Goal: Navigation & Orientation: Find specific page/section

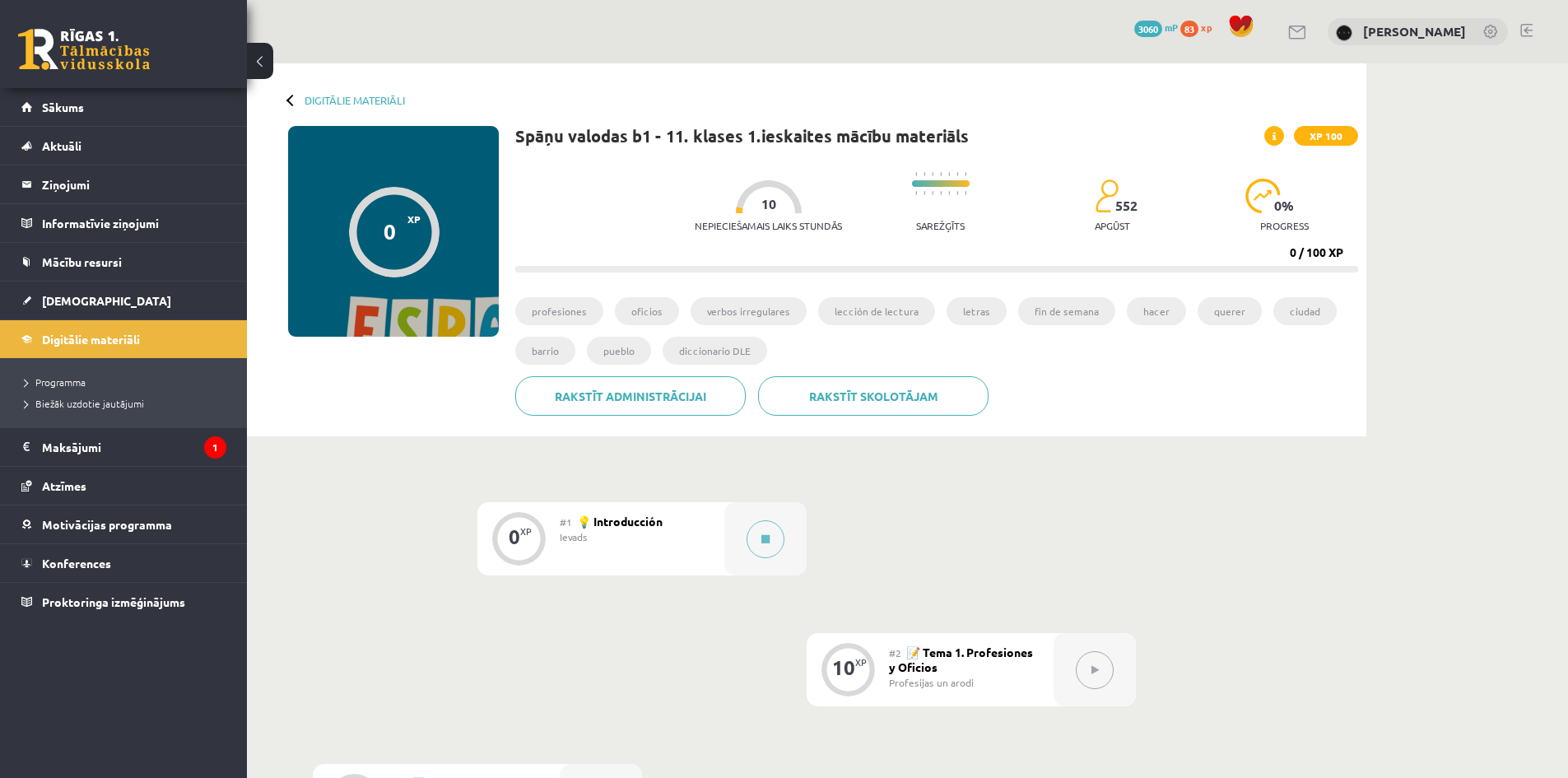
scroll to position [274, 0]
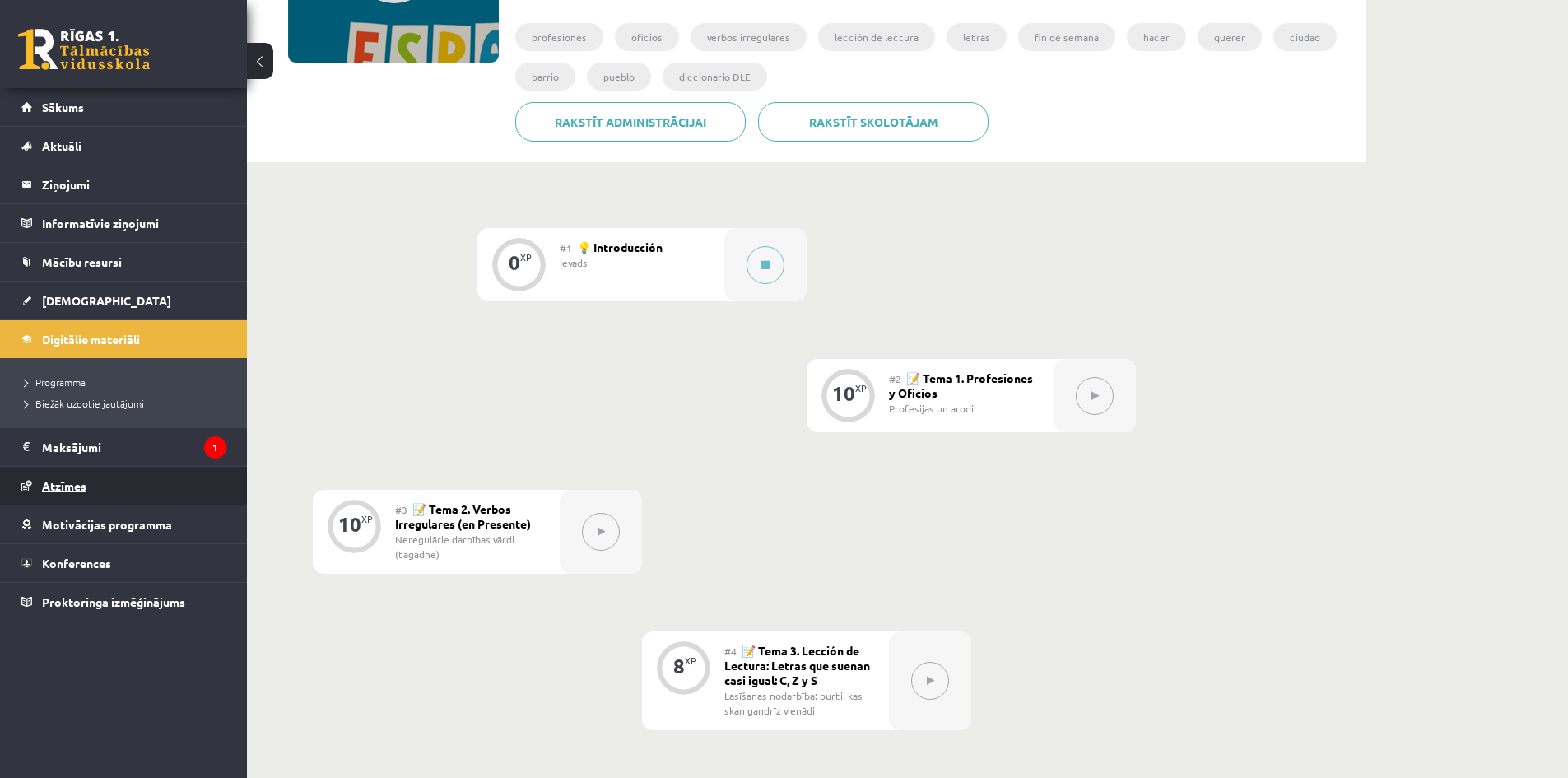
click at [101, 470] on link "Atzīmes" at bounding box center [124, 486] width 205 height 38
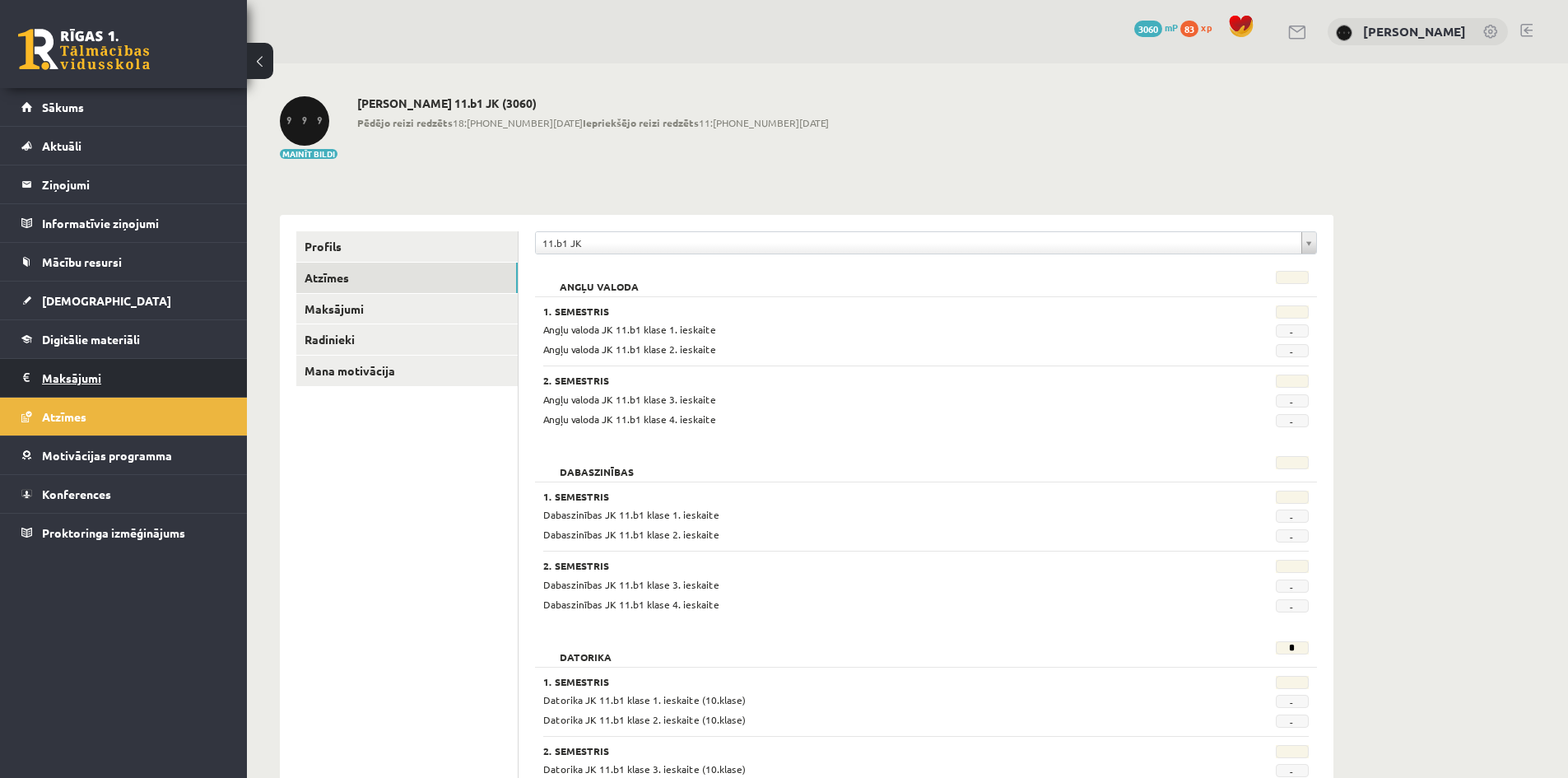
click at [120, 383] on legend "Maksājumi 1" at bounding box center [133, 378] width 184 height 38
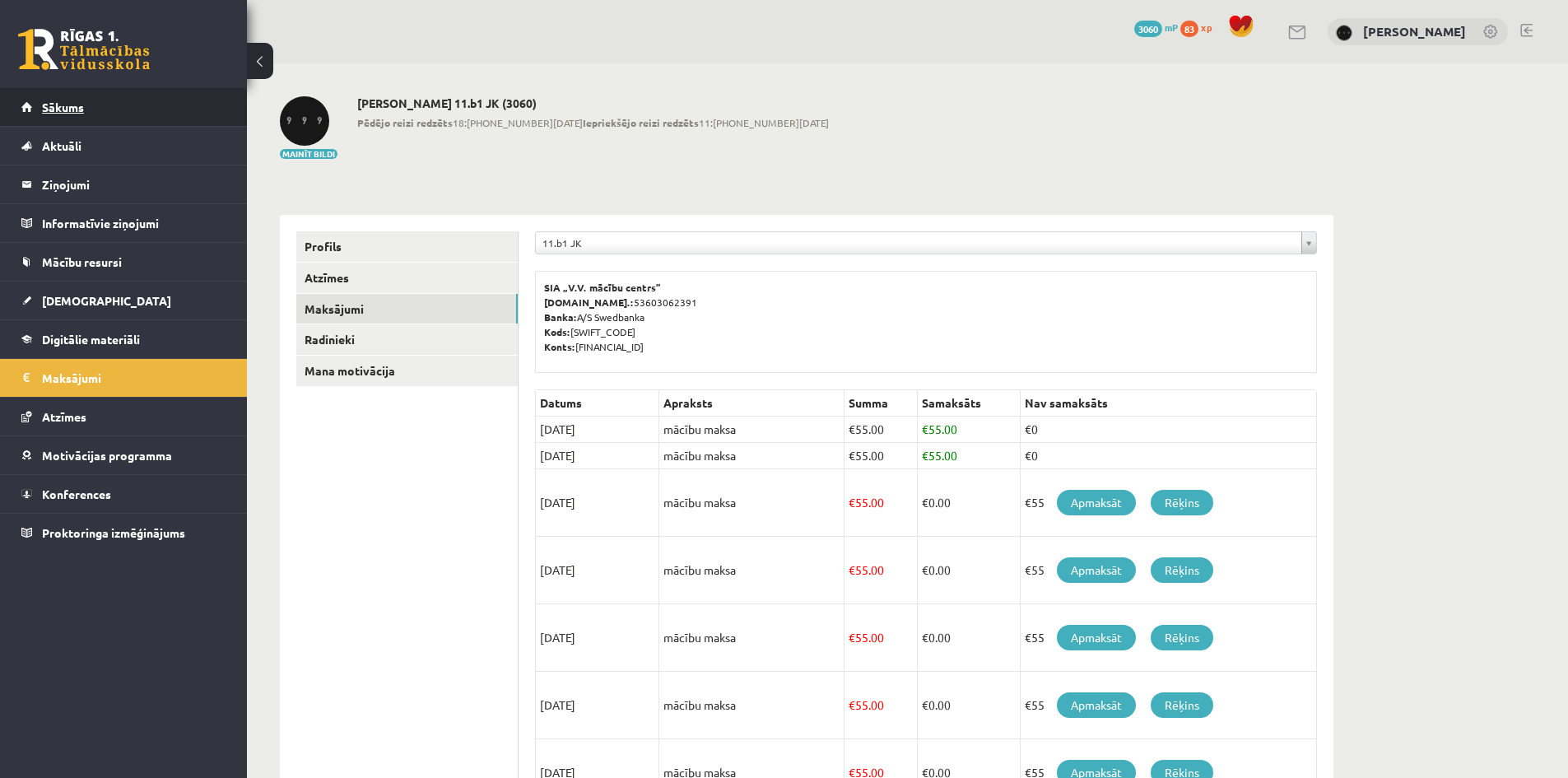
click at [127, 107] on link "Sākums" at bounding box center [124, 107] width 205 height 38
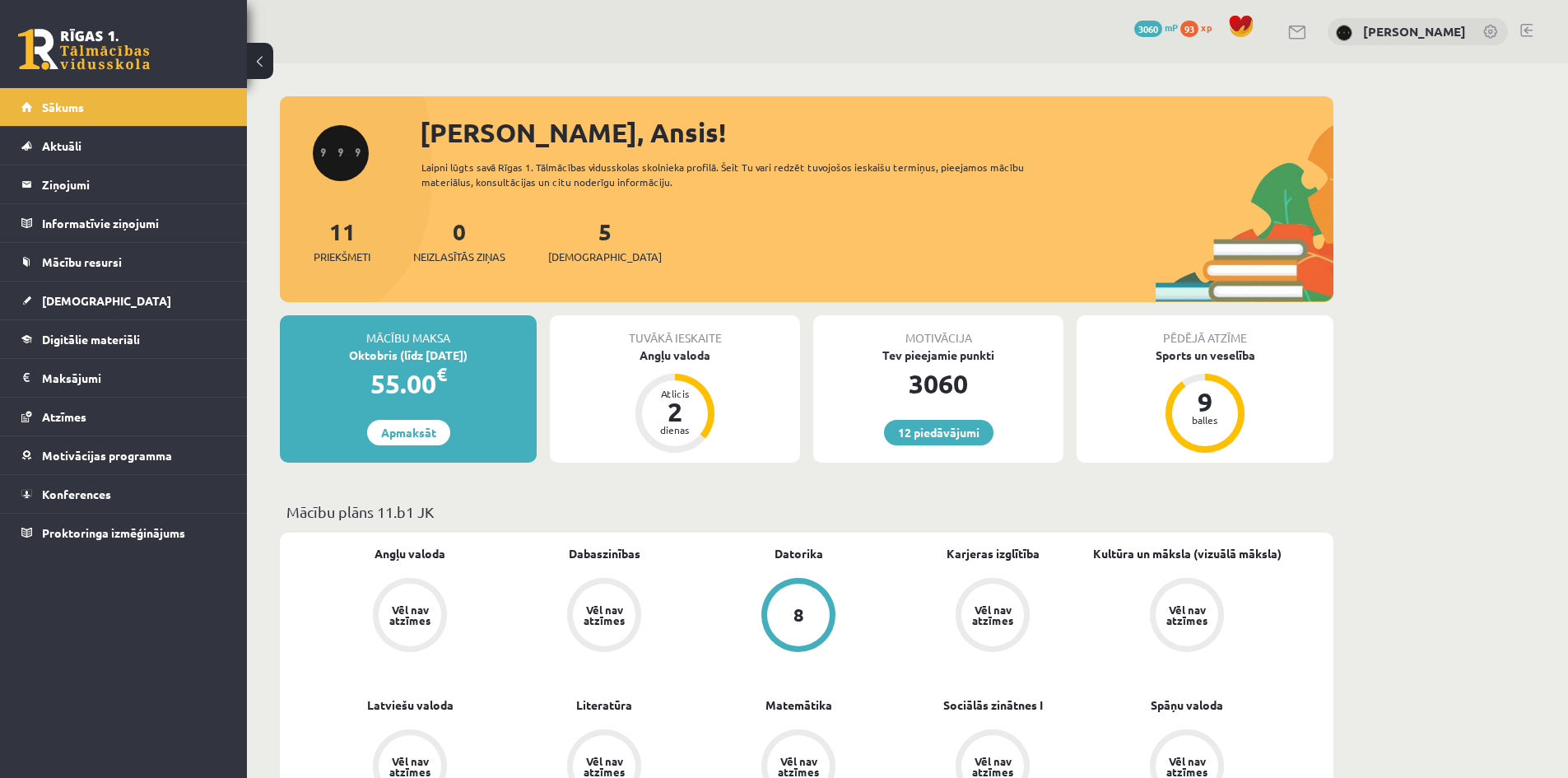
click at [103, 310] on link "[DEMOGRAPHIC_DATA]" at bounding box center [124, 300] width 205 height 38
